Goal: Task Accomplishment & Management: Complete application form

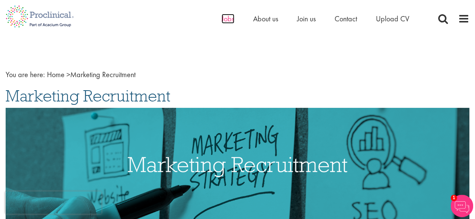
click at [228, 19] on span "Jobs" at bounding box center [227, 19] width 13 height 10
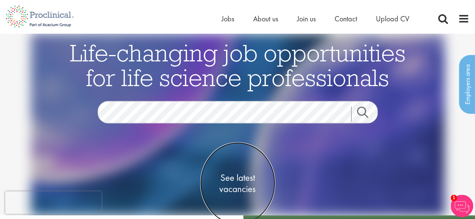
click at [230, 181] on span "See latest vacancies" at bounding box center [237, 183] width 75 height 23
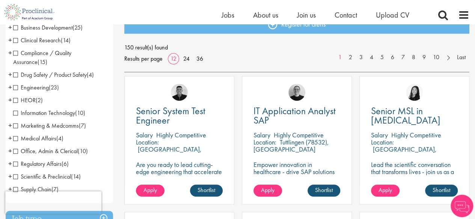
scroll to position [96, 0]
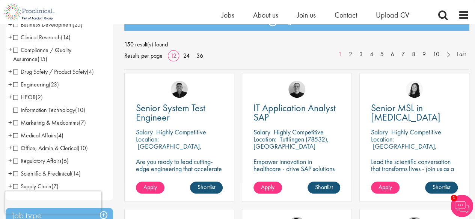
click at [14, 122] on span "Marketing & Medcomms" at bounding box center [46, 123] width 66 height 8
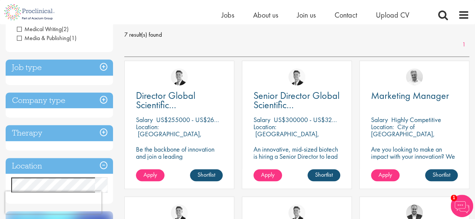
scroll to position [105, 0]
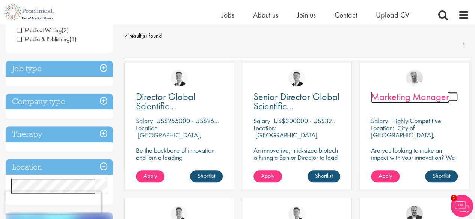
click at [408, 96] on span "Marketing Manager" at bounding box center [410, 96] width 78 height 13
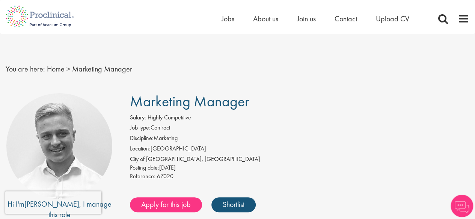
click at [337, 147] on li "Location: United Kingdom" at bounding box center [299, 150] width 339 height 11
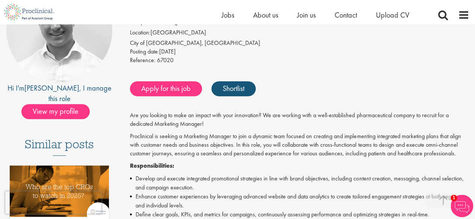
scroll to position [105, 0]
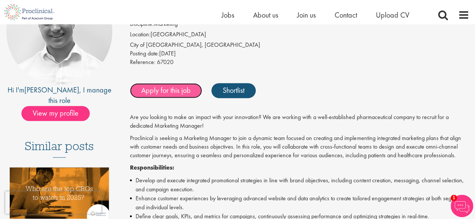
click at [177, 92] on link "Apply for this job" at bounding box center [166, 90] width 72 height 15
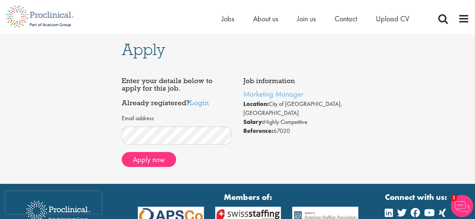
click at [156, 169] on div "Email address Apply now" at bounding box center [177, 142] width 110 height 62
click at [157, 166] on button "Apply now" at bounding box center [149, 159] width 54 height 15
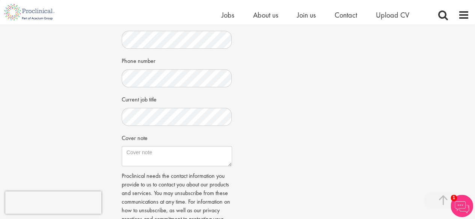
scroll to position [188, 0]
click at [127, 115] on div "CV in the cloud? Upload using Dropbox or Google Drive First Name Last Name Phon…" at bounding box center [176, 32] width 99 height 268
click at [159, 158] on textarea "Cover note" at bounding box center [177, 156] width 110 height 20
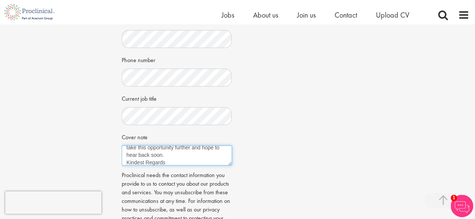
scroll to position [102, 0]
type textarea "Good day, I have come across this role based in London and am keen to apply. As…"
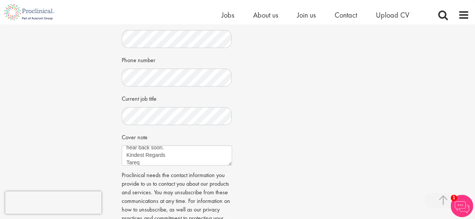
click at [275, 164] on div "Job information Marketing Manager Location: City of London, England Salary: Hig…" at bounding box center [237, 66] width 243 height 380
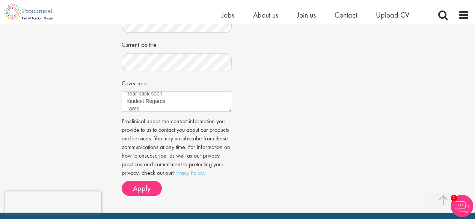
scroll to position [248, 0]
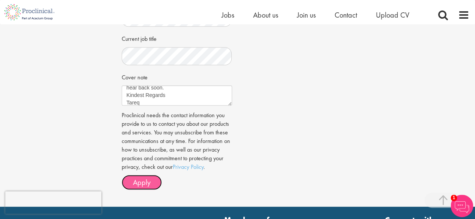
click at [126, 186] on button "Apply" at bounding box center [142, 182] width 40 height 15
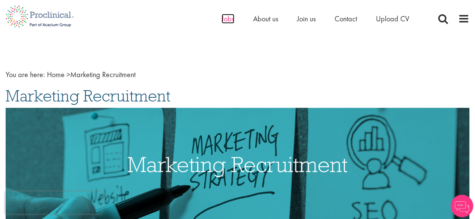
click at [226, 18] on span "Jobs" at bounding box center [227, 19] width 13 height 10
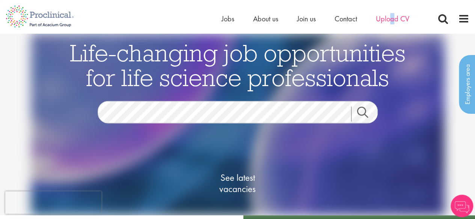
drag, startPoint x: 391, startPoint y: 26, endPoint x: 393, endPoint y: 20, distance: 6.3
click at [393, 20] on div "Home Jobs About us Join us Contact Upload CV" at bounding box center [324, 20] width 206 height 15
click at [393, 20] on span "Upload CV" at bounding box center [392, 19] width 33 height 10
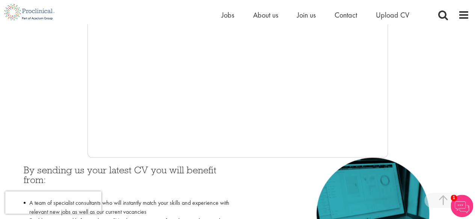
scroll to position [193, 0]
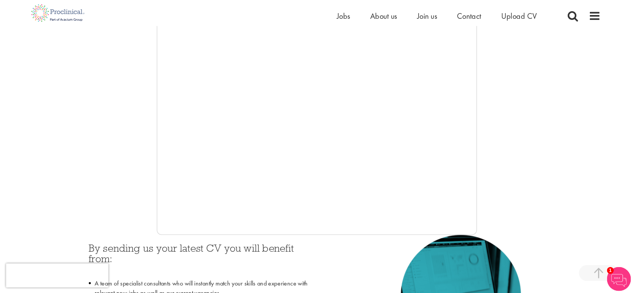
scroll to position [159, 0]
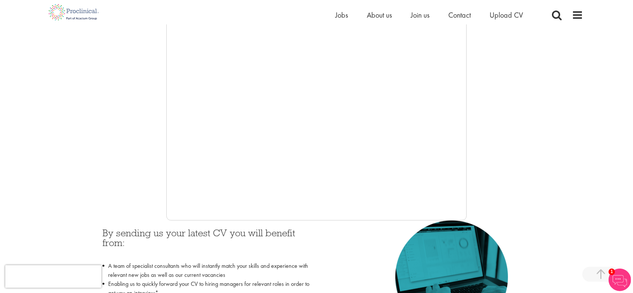
click at [474, 183] on div at bounding box center [316, 107] width 533 height 225
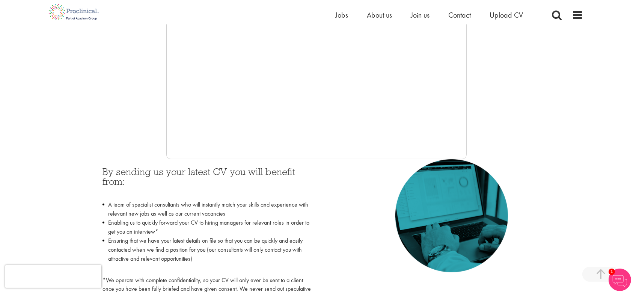
scroll to position [219, 0]
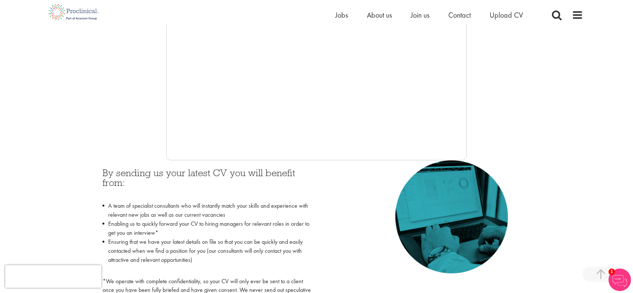
click at [220, 160] on div "By sending us your latest CV you will benefit from: A team of specialist consul…" at bounding box center [206, 233] width 219 height 146
drag, startPoint x: 192, startPoint y: 159, endPoint x: 142, endPoint y: 134, distance: 55.5
click at [142, 134] on div at bounding box center [316, 47] width 533 height 225
click at [419, 10] on span "Join us" at bounding box center [419, 15] width 19 height 10
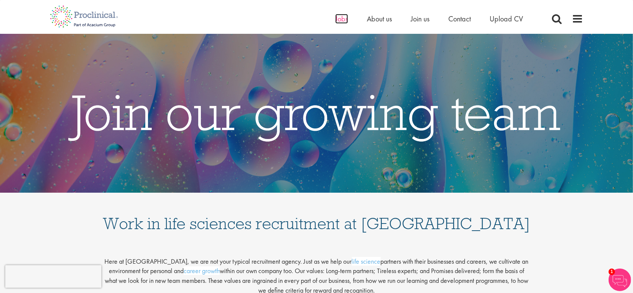
click at [342, 20] on span "Jobs" at bounding box center [341, 19] width 13 height 10
